Goal: Information Seeking & Learning: Learn about a topic

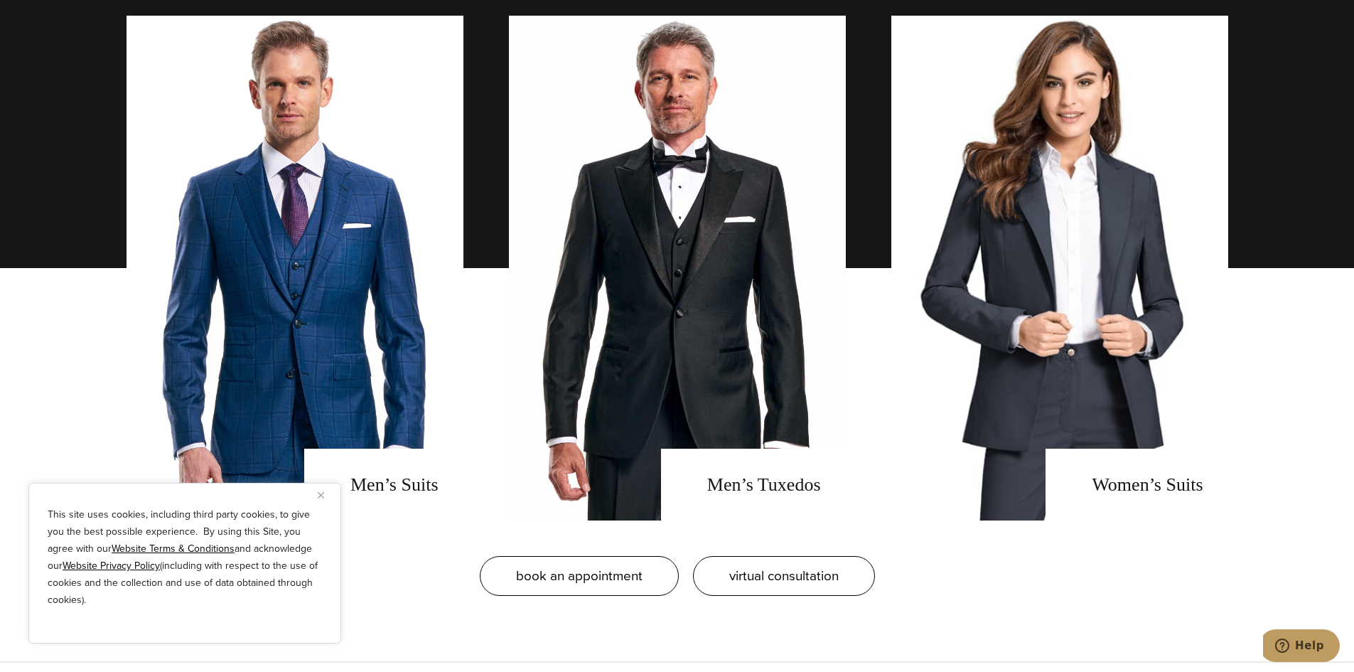
scroll to position [1564, 0]
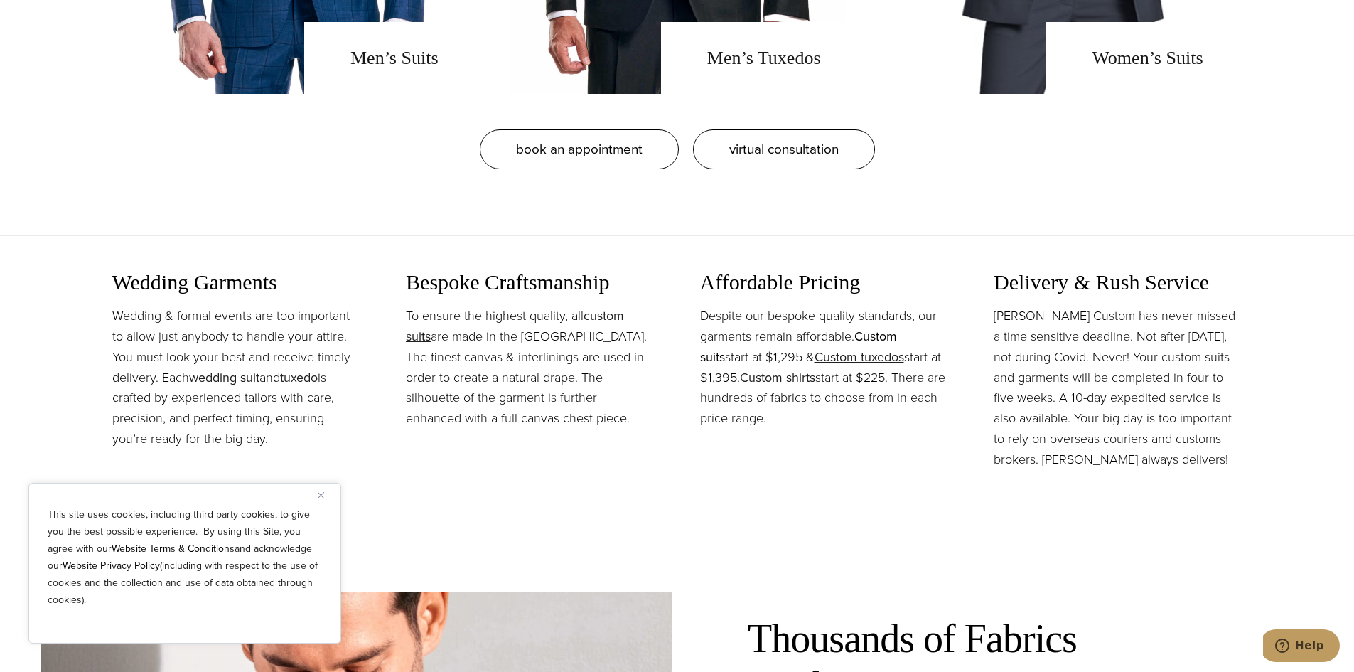
click at [770, 327] on link "Custom suits" at bounding box center [798, 346] width 197 height 39
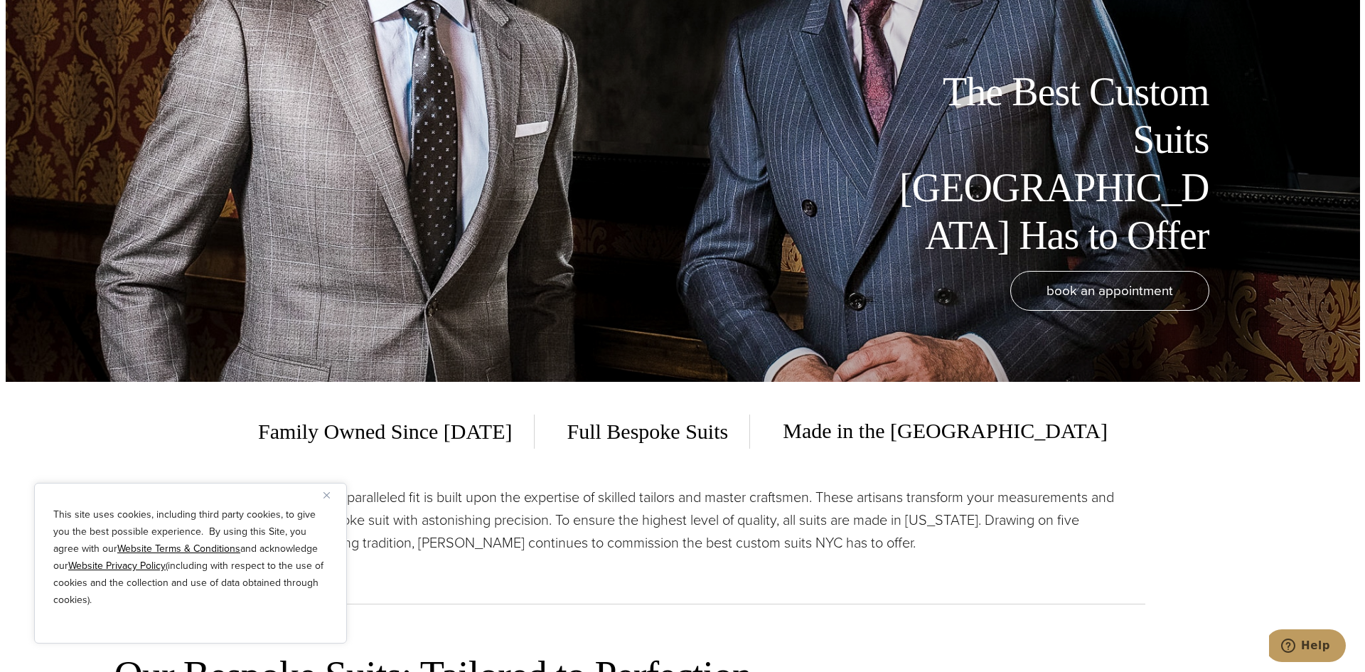
scroll to position [569, 0]
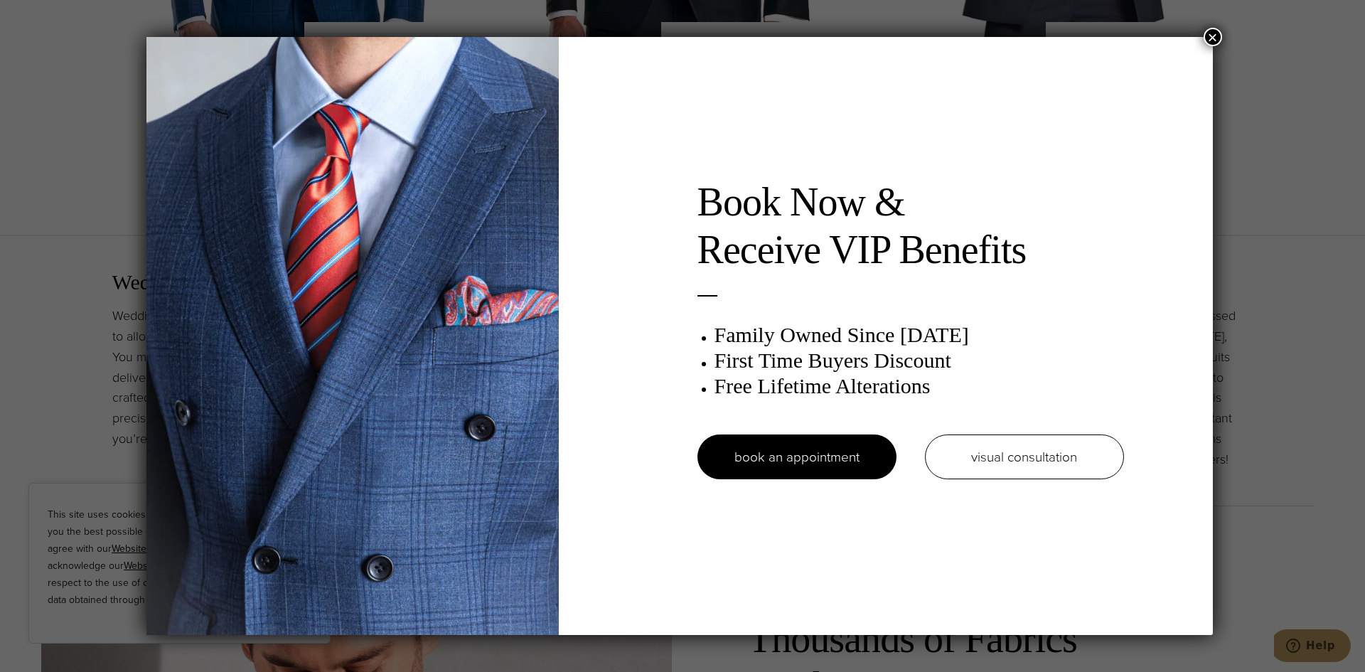
click at [1211, 40] on button "×" at bounding box center [1213, 37] width 18 height 18
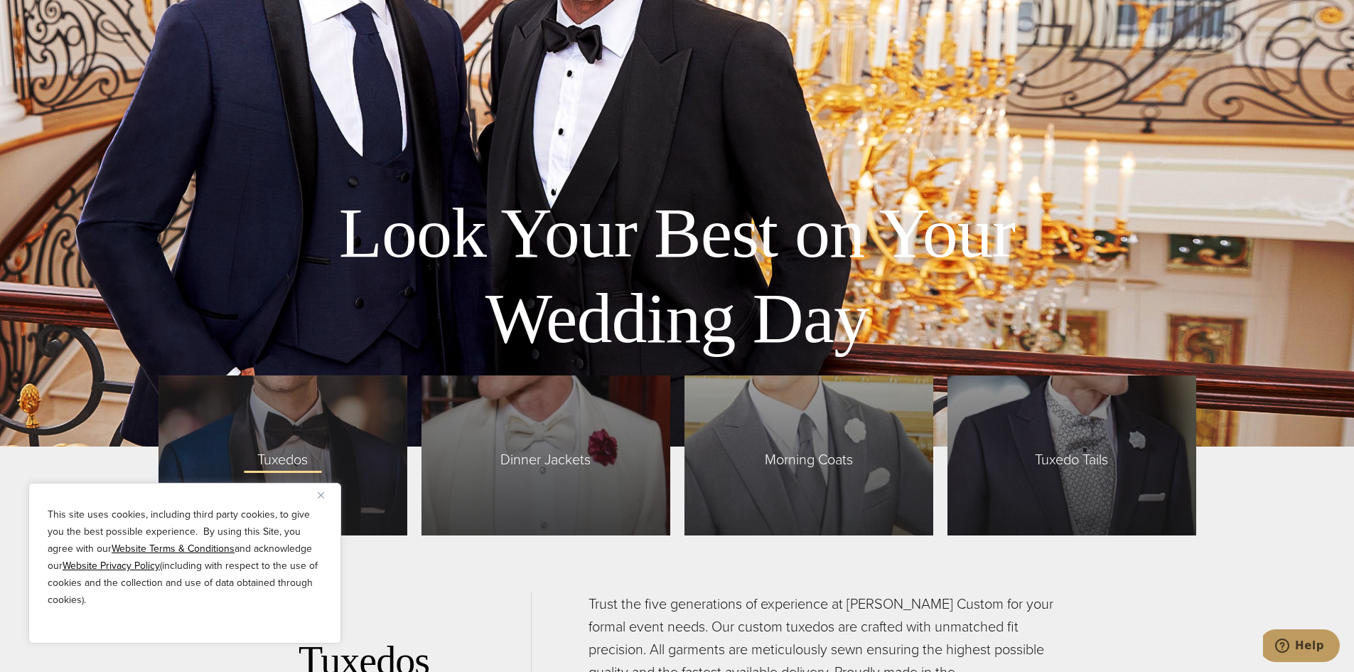
scroll to position [3768, 0]
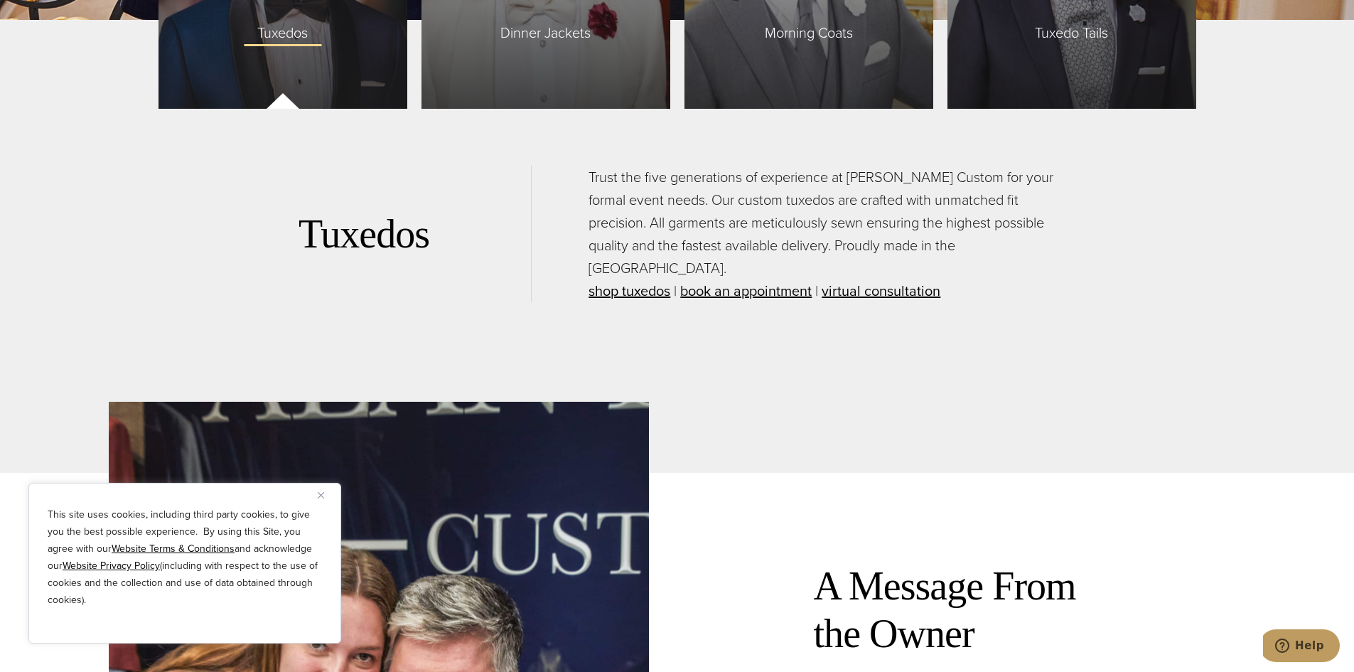
click at [323, 493] on img "Close" at bounding box center [321, 495] width 6 height 6
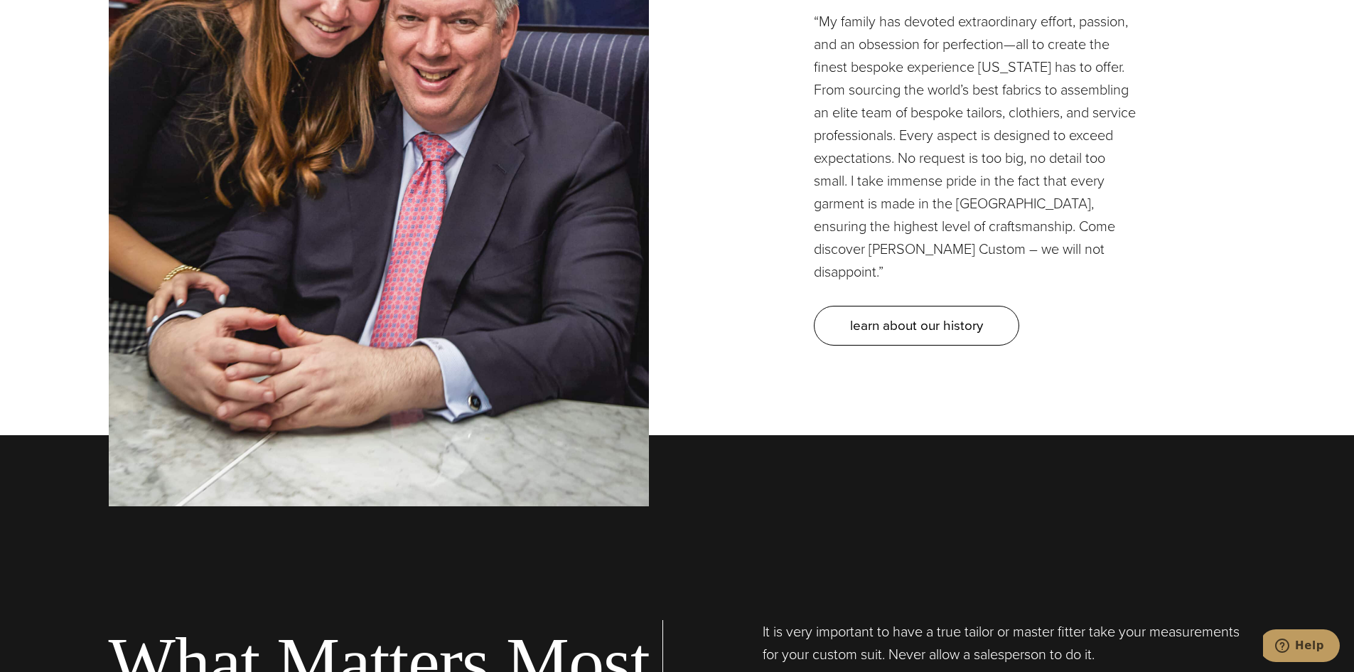
scroll to position [4621, 0]
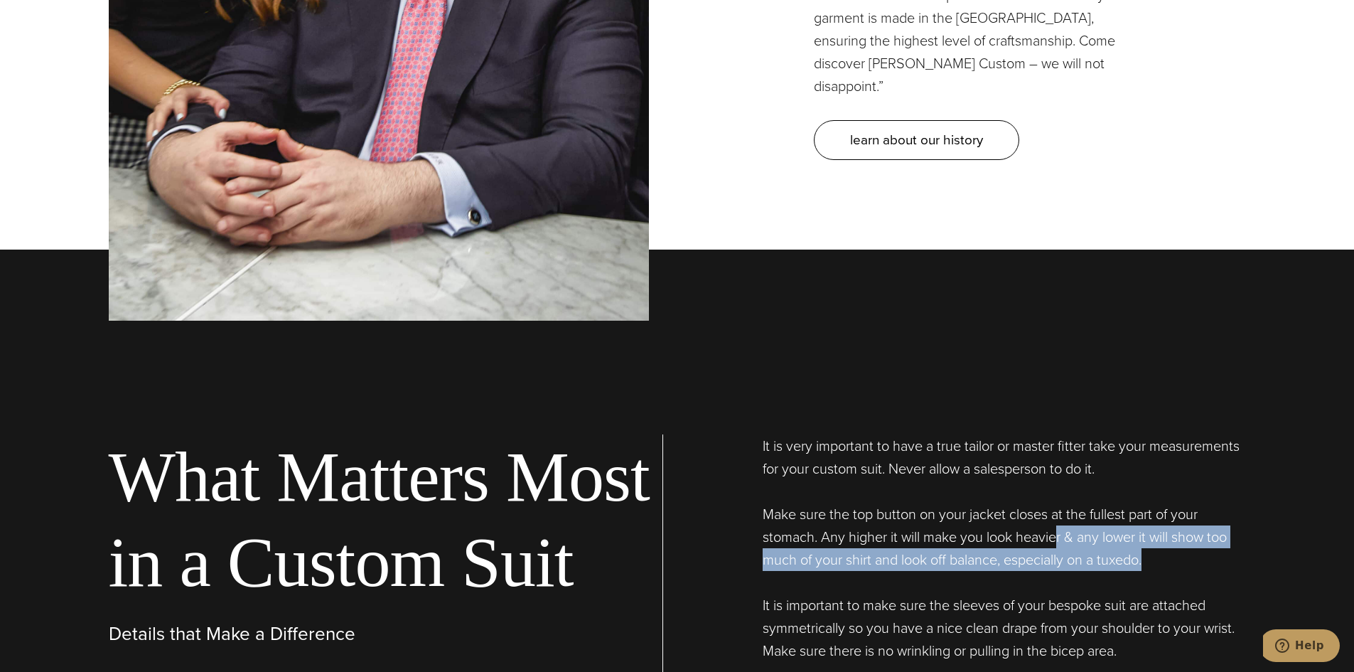
drag, startPoint x: 834, startPoint y: 242, endPoint x: 922, endPoint y: 255, distance: 89.1
click at [922, 503] on p "Make sure the top button on your jacket closes at the fullest part of your stom…" at bounding box center [1004, 537] width 483 height 68
click at [899, 503] on p "Make sure the top button on your jacket closes at the fullest part of your stom…" at bounding box center [1004, 537] width 483 height 68
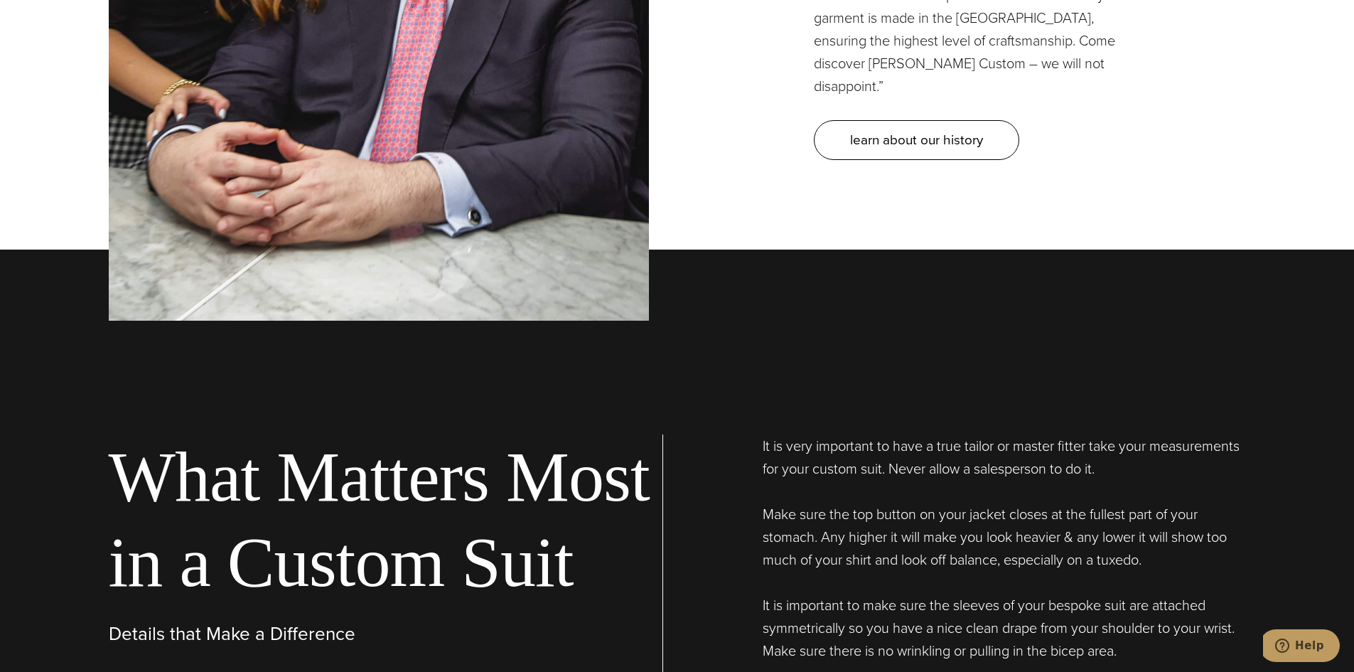
scroll to position [4977, 0]
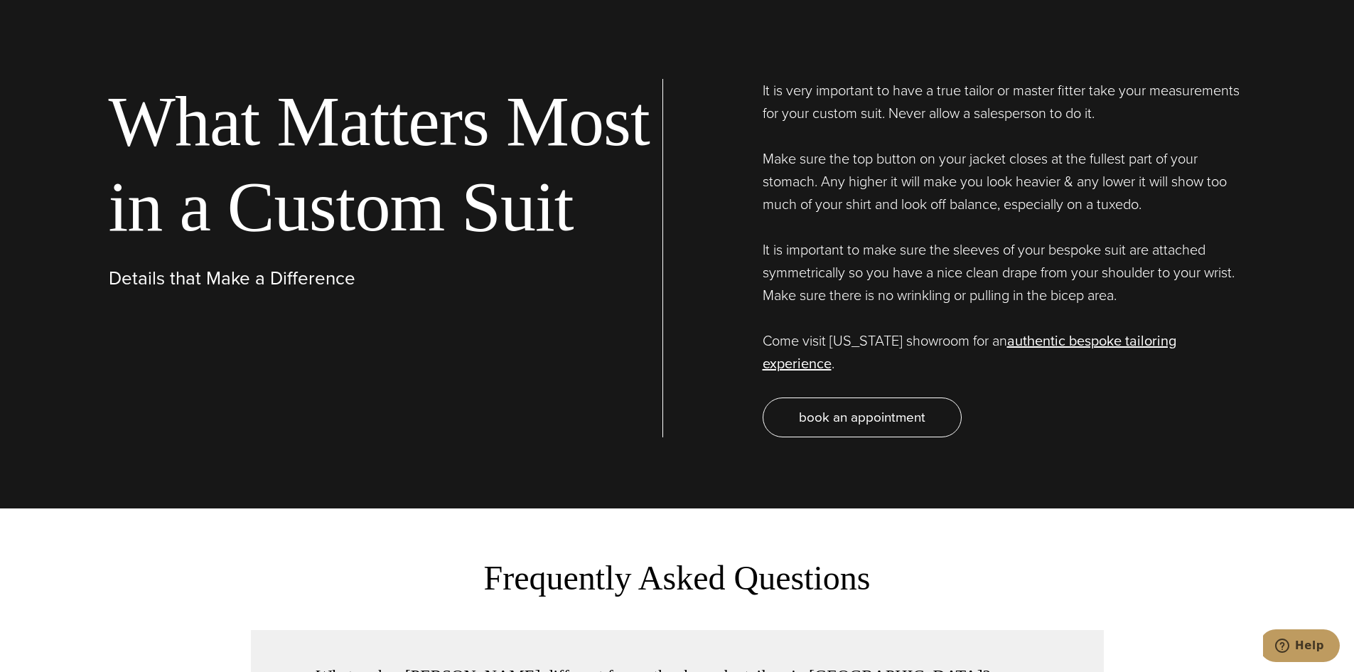
click at [869, 630] on button "What makes Alan David different from other bespoke tailors in NYC?" at bounding box center [677, 675] width 853 height 91
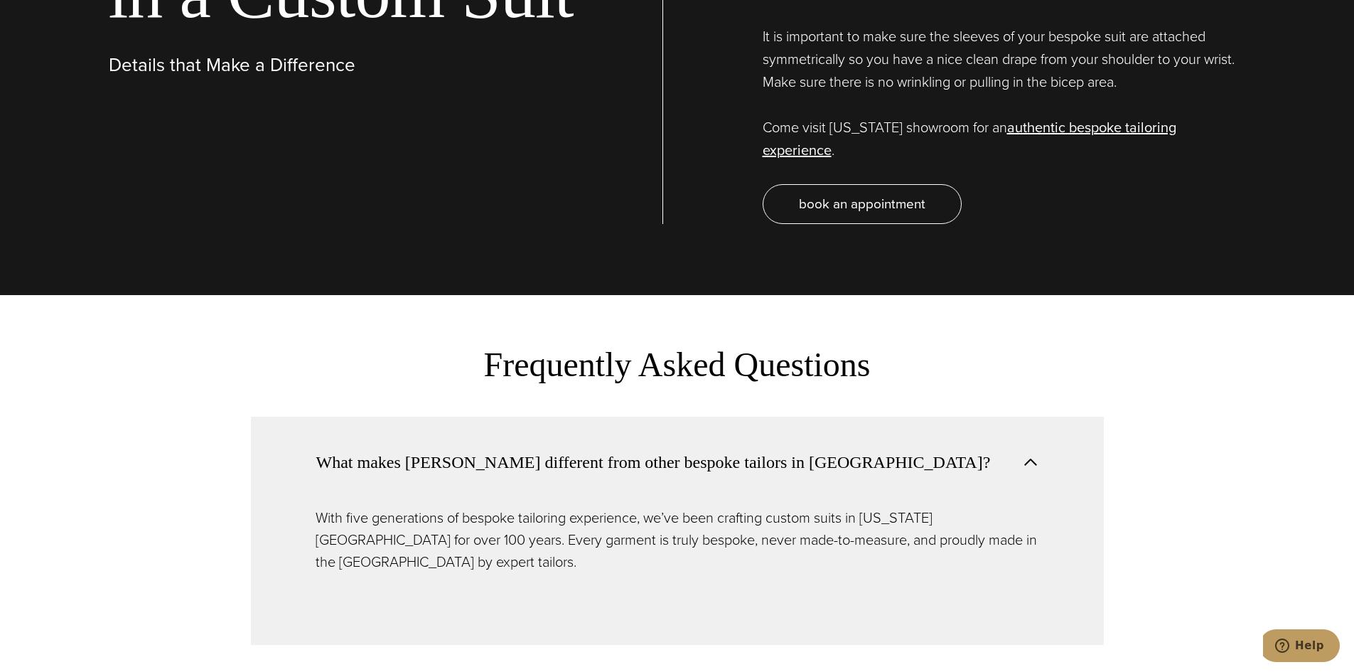
scroll to position [5403, 0]
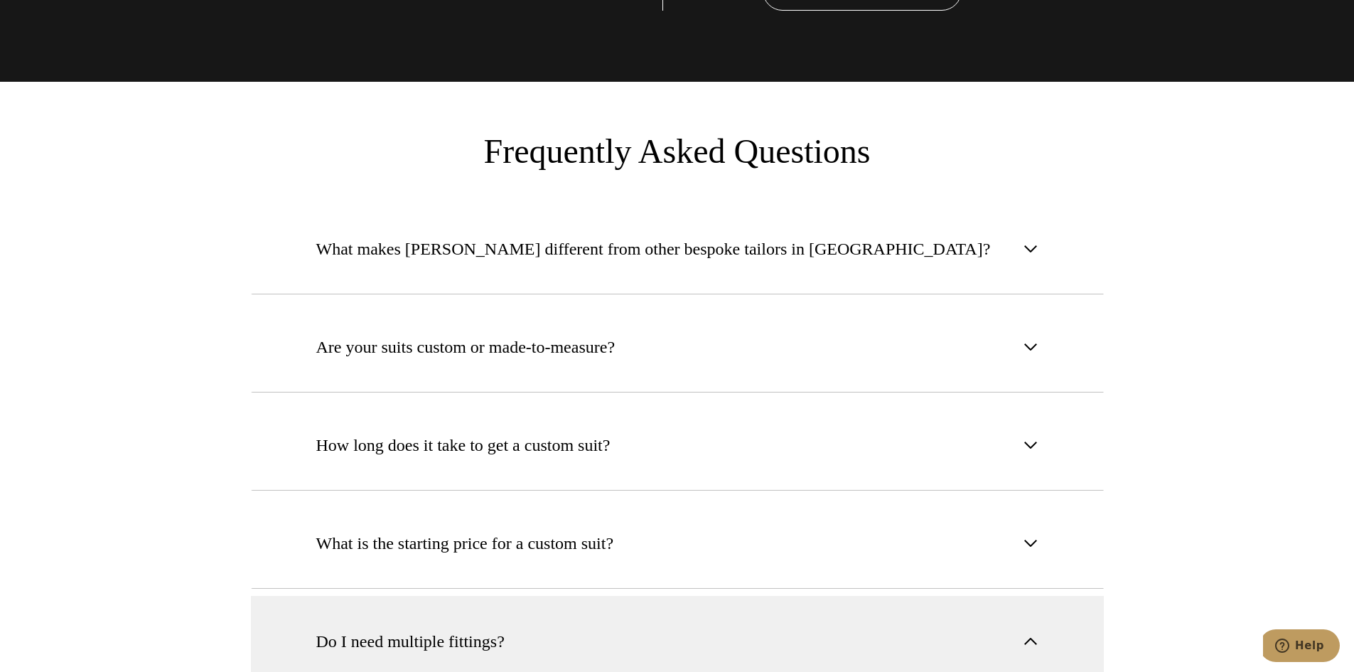
click at [1030, 633] on span "button" at bounding box center [1030, 641] width 17 height 17
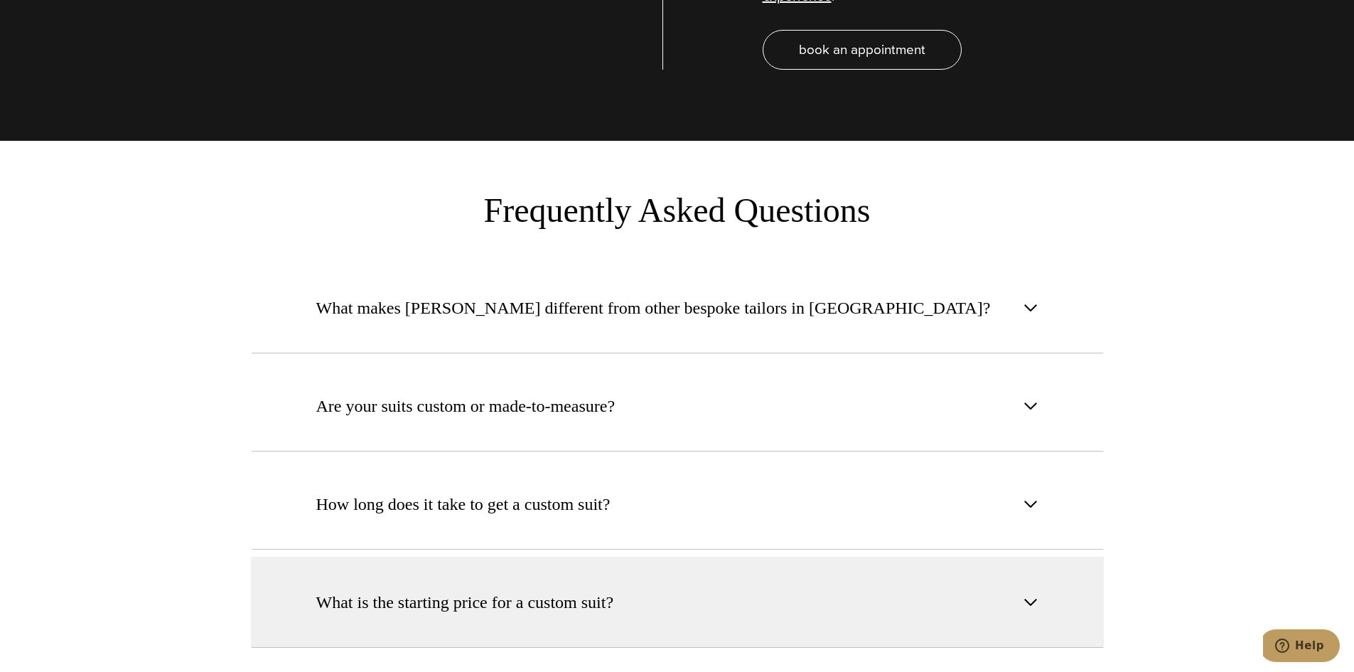
scroll to position [5261, 0]
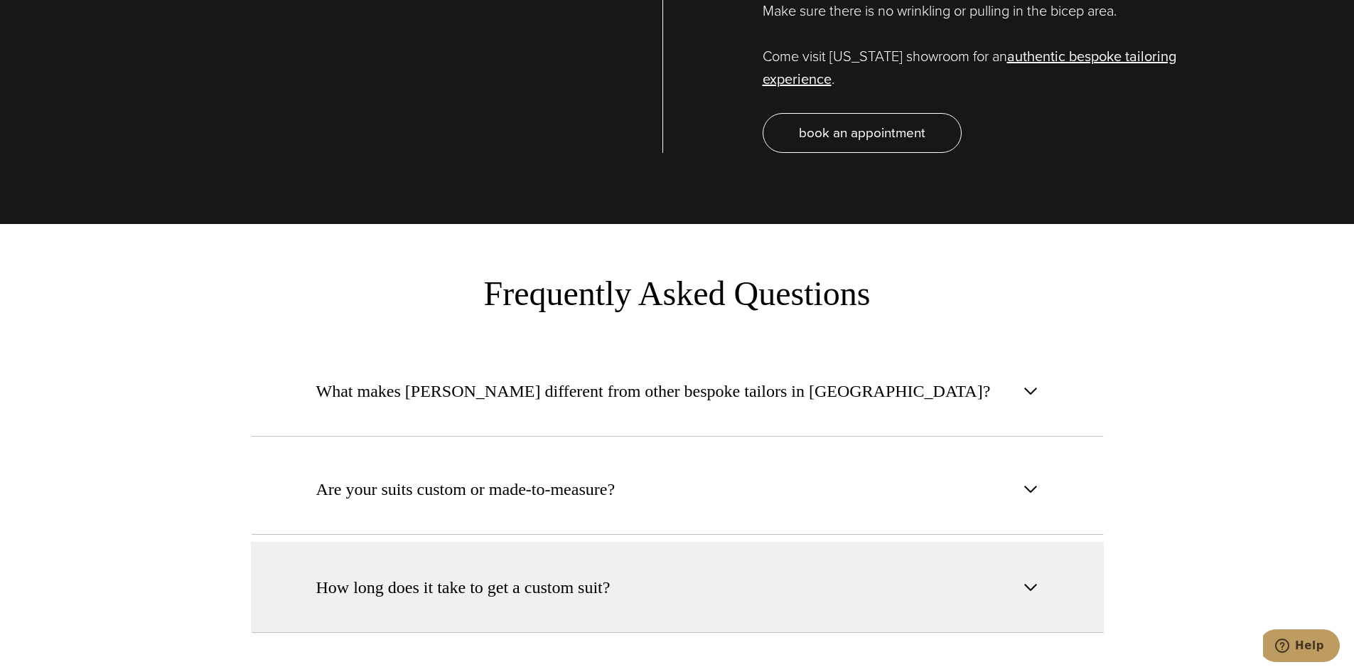
click at [1048, 542] on button "How long does it take to get a custom suit?" at bounding box center [677, 587] width 853 height 91
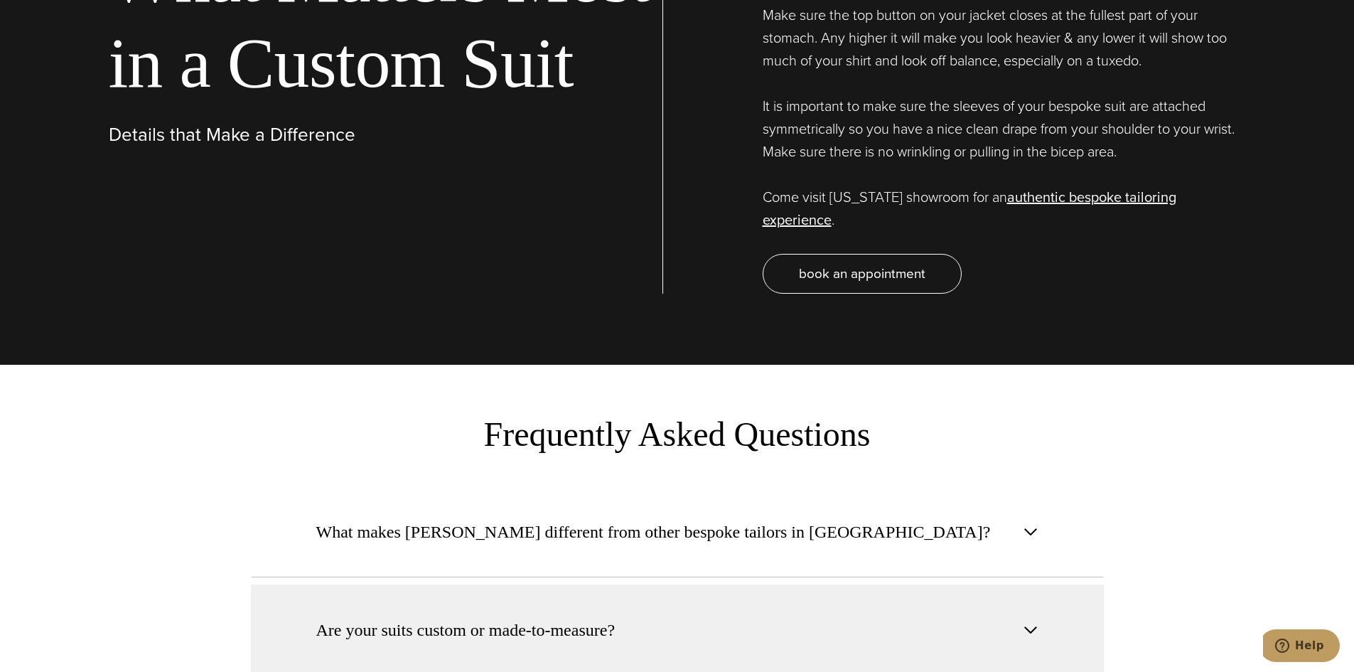
scroll to position [5119, 0]
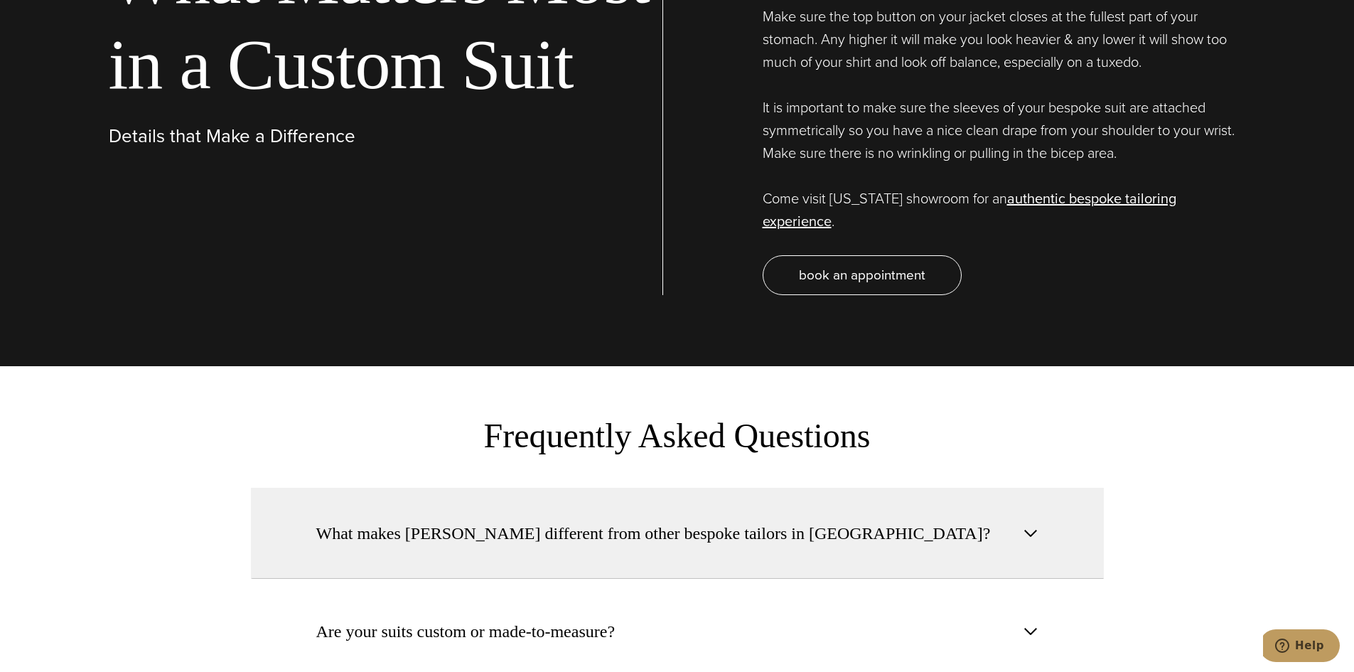
click at [1053, 488] on button "What makes Alan David different from other bespoke tailors in NYC?" at bounding box center [677, 533] width 853 height 91
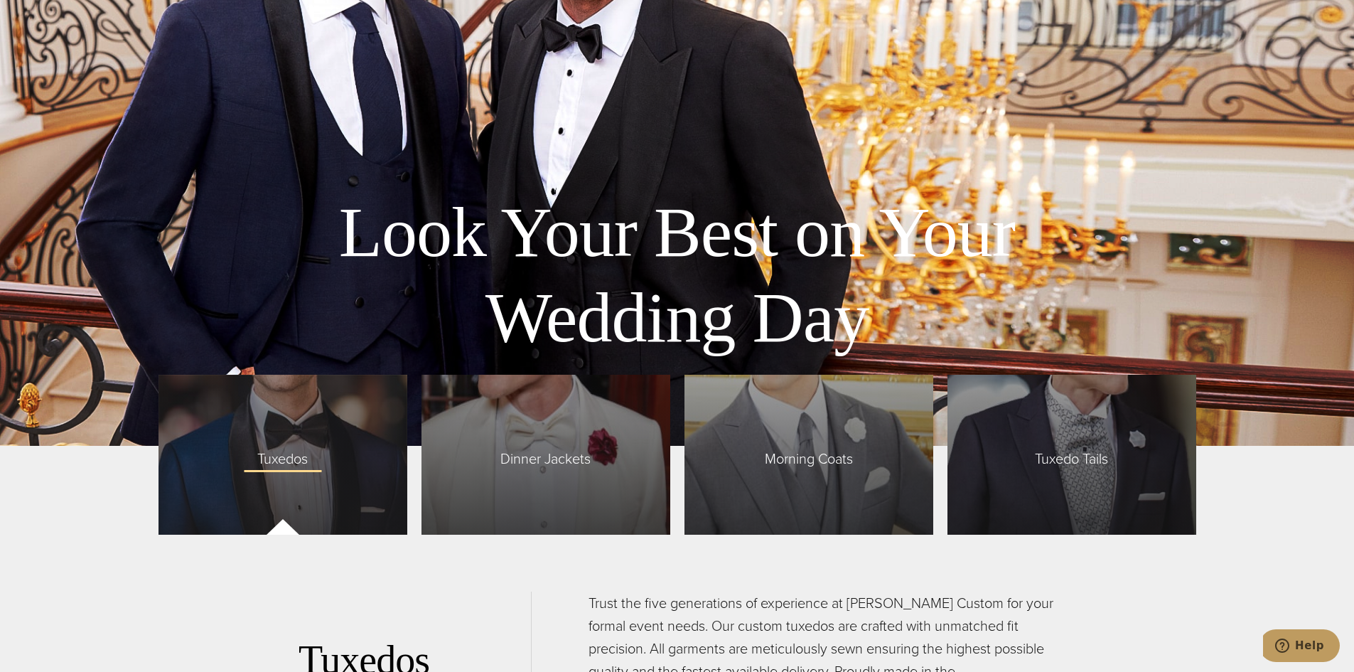
scroll to position [3128, 0]
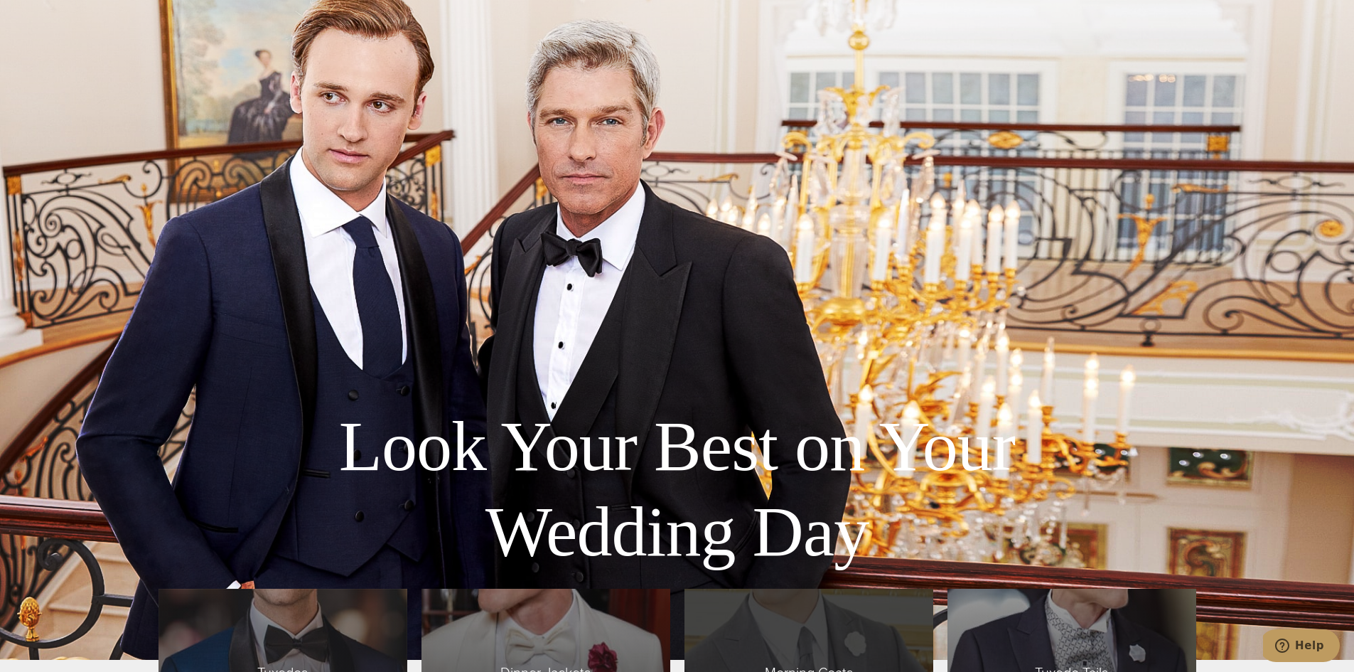
click at [792, 589] on div "Morning Coats" at bounding box center [809, 669] width 249 height 160
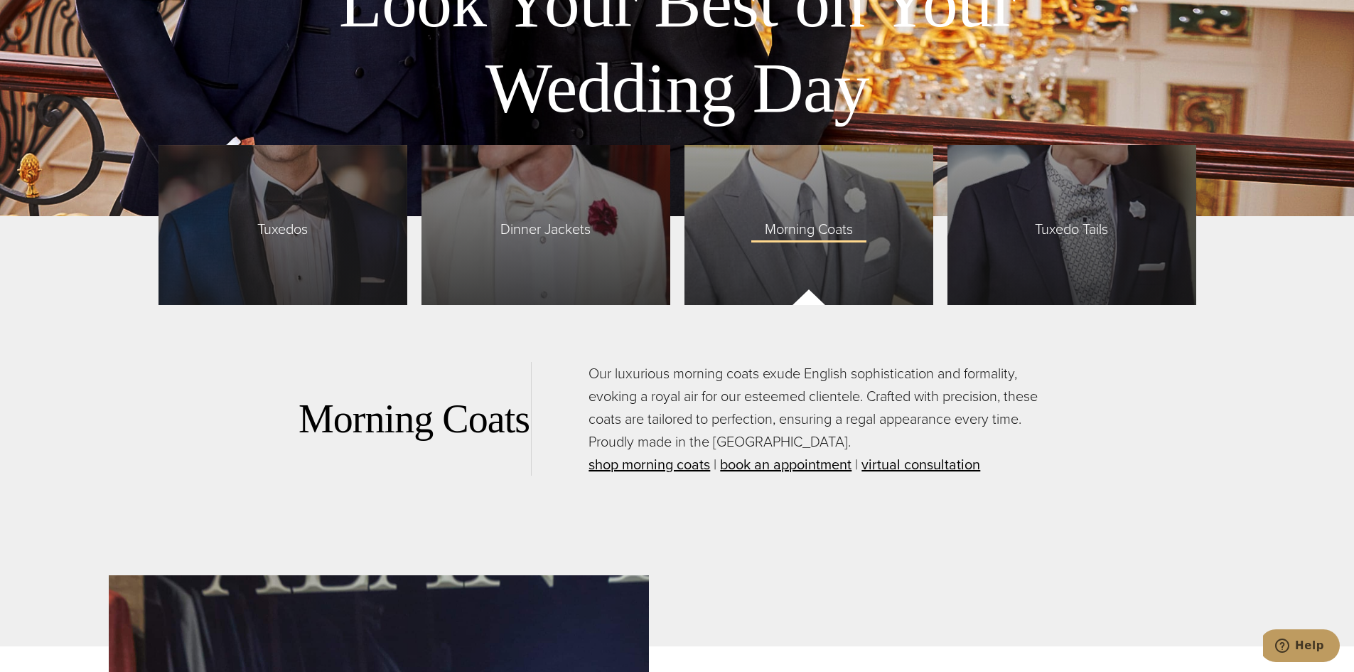
scroll to position [3910, 0]
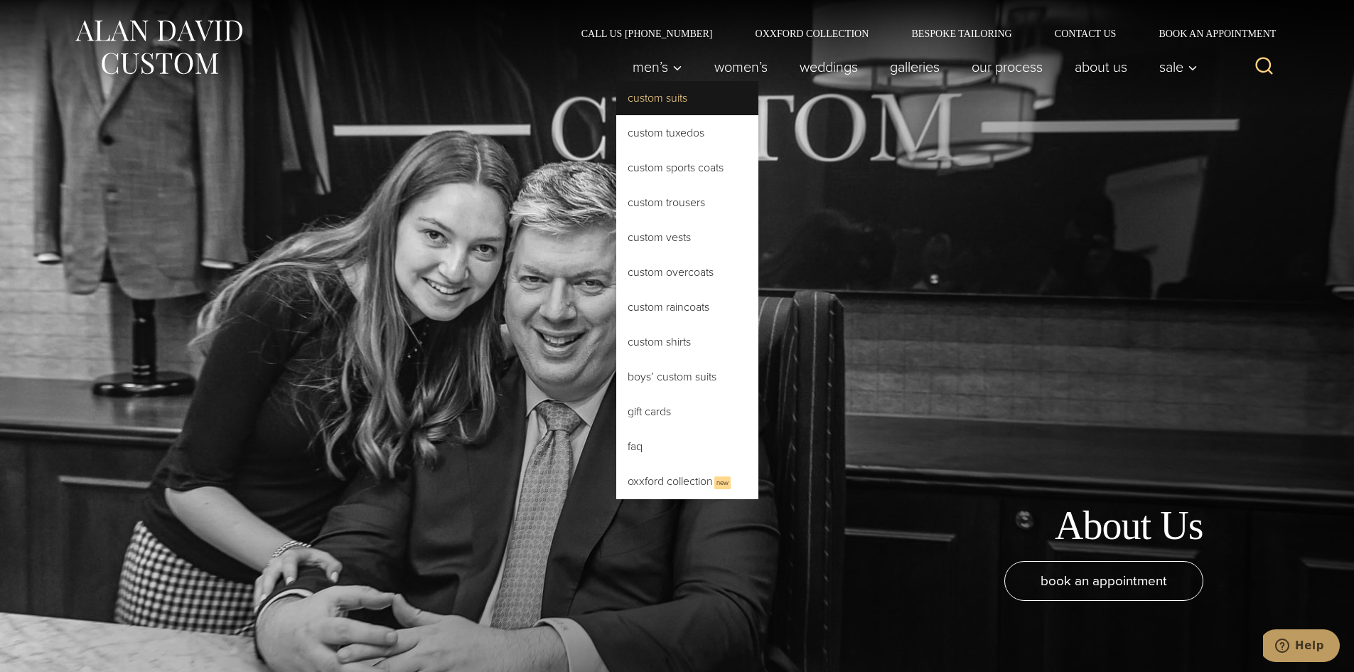
click at [752, 90] on link "Custom Suits" at bounding box center [687, 98] width 142 height 34
